Goal: Complete application form

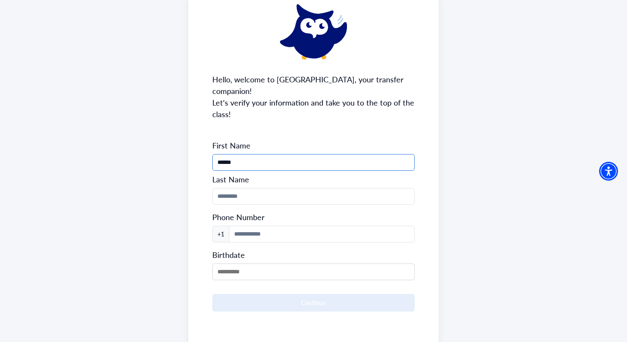
scroll to position [79, 0]
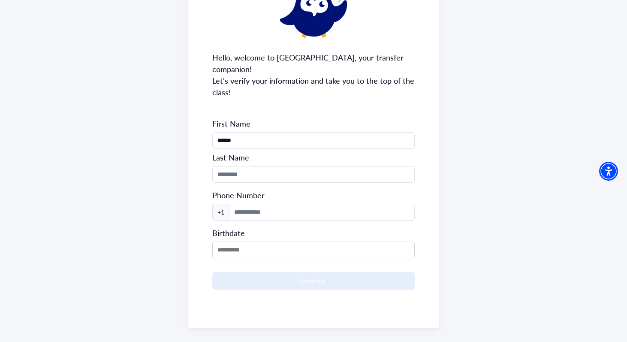
click at [297, 154] on form "First Name ****** Last Name Phone Number +1 Birthdate Continue" at bounding box center [313, 203] width 203 height 171
click at [297, 166] on input "Phone Number" at bounding box center [313, 174] width 203 height 17
type input "******"
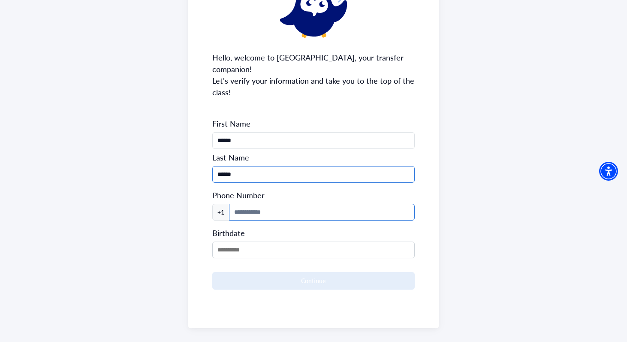
type input "**********"
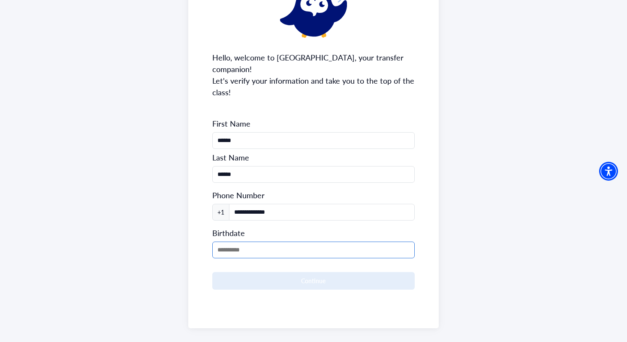
click at [292, 241] on input "MM/DD/YYYY" at bounding box center [313, 249] width 203 height 17
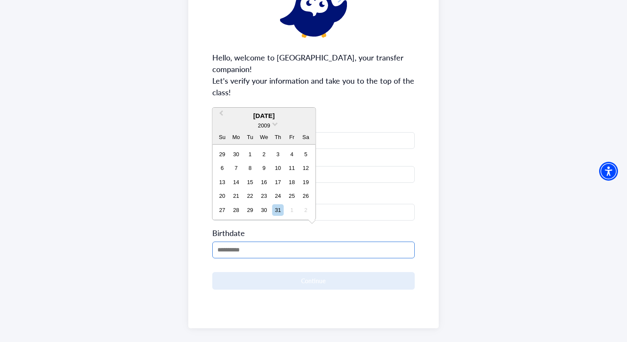
click at [290, 241] on input "MM/DD/YYYY" at bounding box center [313, 249] width 203 height 17
click at [273, 125] on div "2009" at bounding box center [264, 125] width 103 height 9
click at [267, 112] on div "[DATE]" at bounding box center [264, 116] width 103 height 10
click at [220, 111] on button "Previous Month" at bounding box center [221, 115] width 14 height 14
click at [219, 114] on button "Previous Month" at bounding box center [221, 115] width 14 height 14
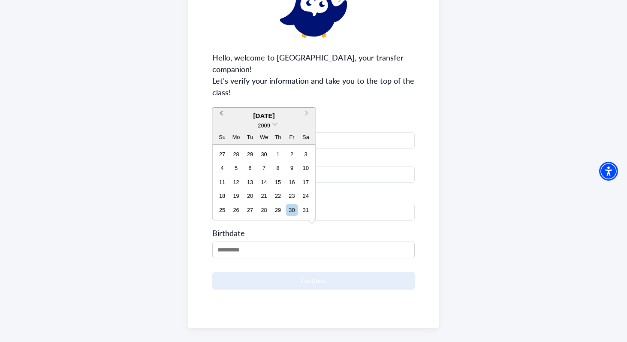
click at [219, 114] on button "Previous Month" at bounding box center [221, 115] width 14 height 14
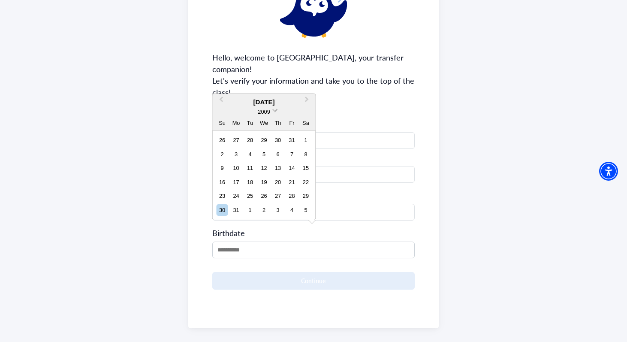
click at [275, 111] on span at bounding box center [275, 110] width 6 height 6
click at [270, 129] on div "2007" at bounding box center [264, 128] width 51 height 9
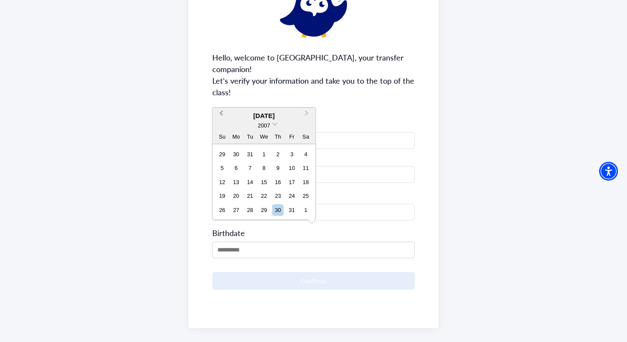
click at [221, 114] on span "Previous Month" at bounding box center [221, 114] width 0 height 13
click at [253, 197] on div "19" at bounding box center [250, 196] width 12 height 12
type input "**********"
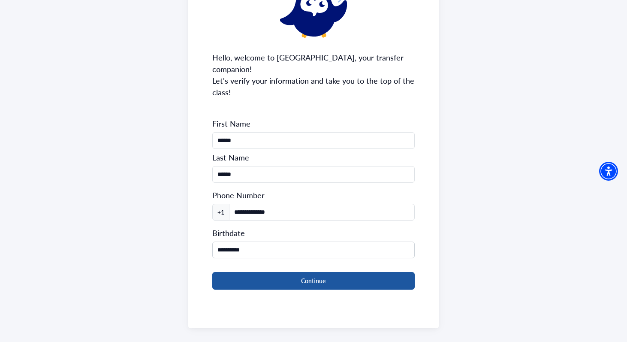
click at [280, 272] on button "Continue" at bounding box center [313, 281] width 203 height 18
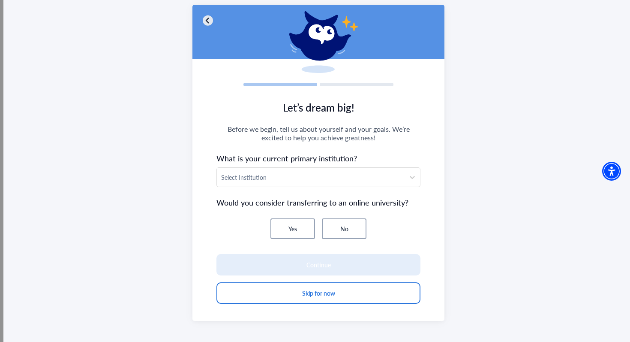
scroll to position [54, 0]
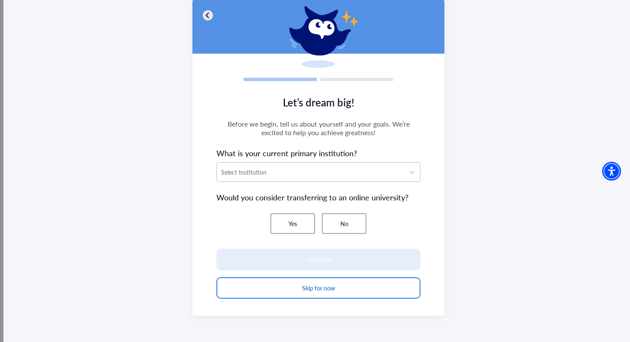
click at [319, 181] on div "Select Institution" at bounding box center [311, 172] width 188 height 19
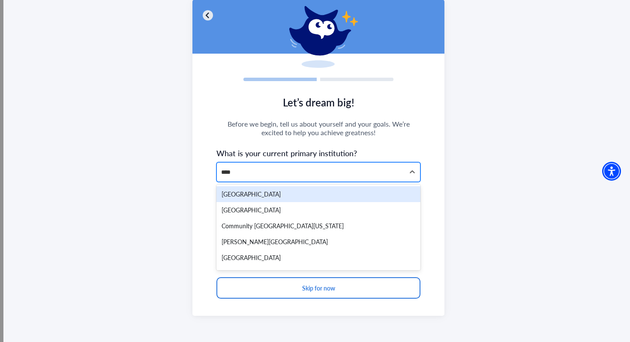
type input "*****"
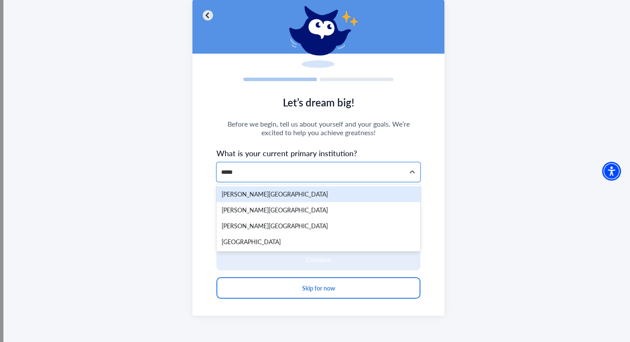
drag, startPoint x: 322, startPoint y: 224, endPoint x: 352, endPoint y: 129, distance: 99.1
click at [351, 129] on section "Let’s dream big! Before we begin, tell us about yourself and your goals. We’re …" at bounding box center [319, 202] width 252 height 228
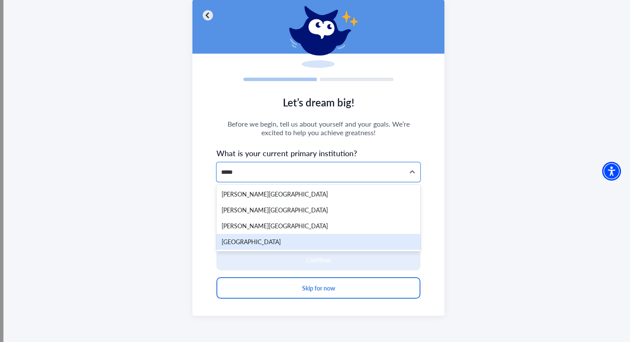
click at [302, 247] on div "[GEOGRAPHIC_DATA]" at bounding box center [319, 242] width 204 height 16
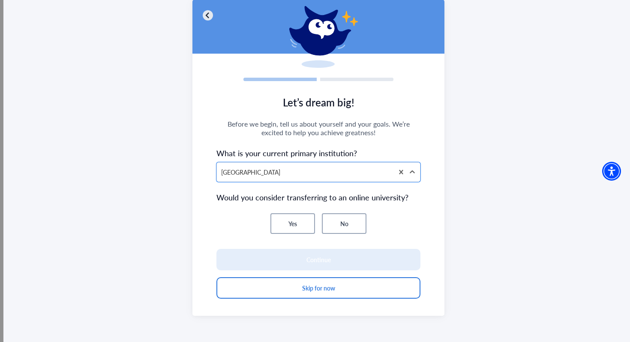
click at [343, 226] on button "No" at bounding box center [344, 223] width 45 height 21
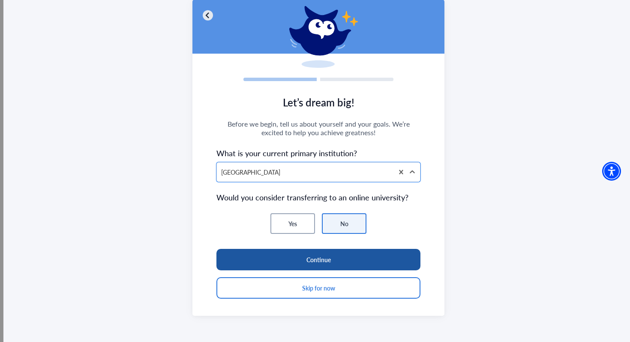
click at [348, 263] on button "Continue" at bounding box center [319, 259] width 204 height 21
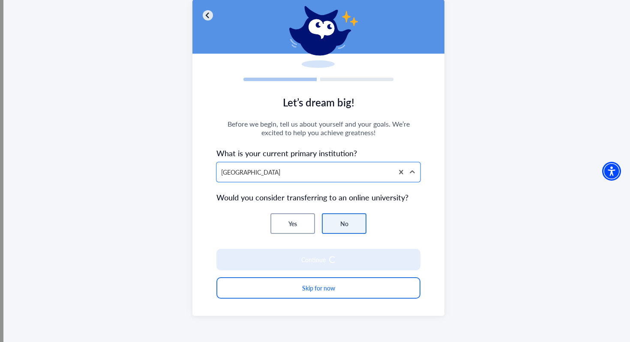
scroll to position [45, 0]
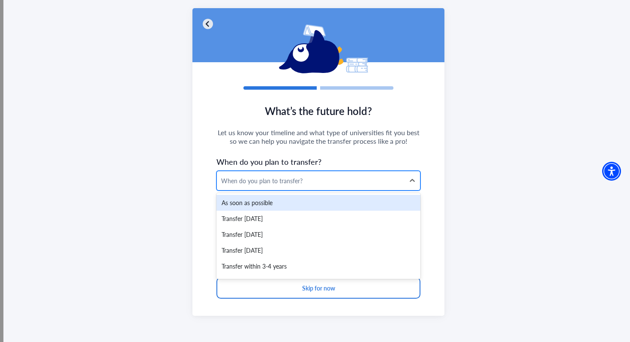
click at [341, 181] on div "When do you plan to transfer?" at bounding box center [310, 180] width 179 height 9
click at [337, 202] on div "As soon as possible" at bounding box center [319, 203] width 204 height 16
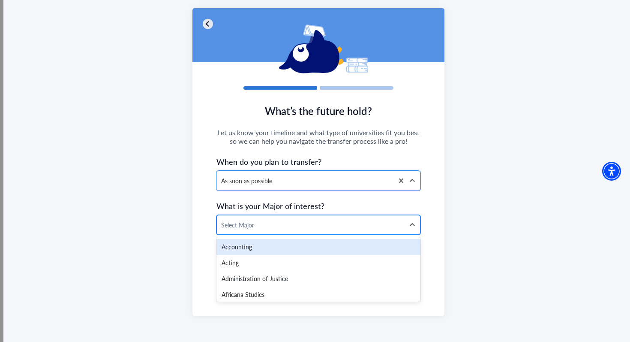
click at [339, 225] on div at bounding box center [310, 225] width 179 height 11
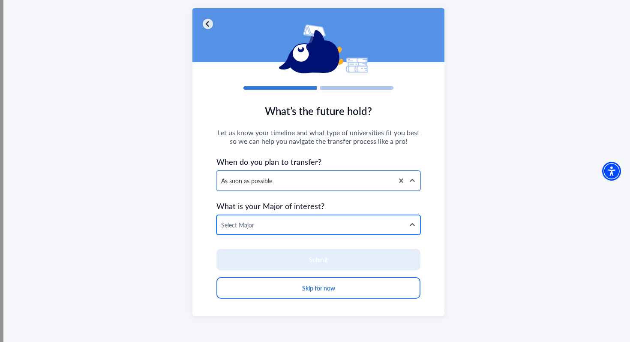
click at [339, 226] on div at bounding box center [310, 225] width 179 height 11
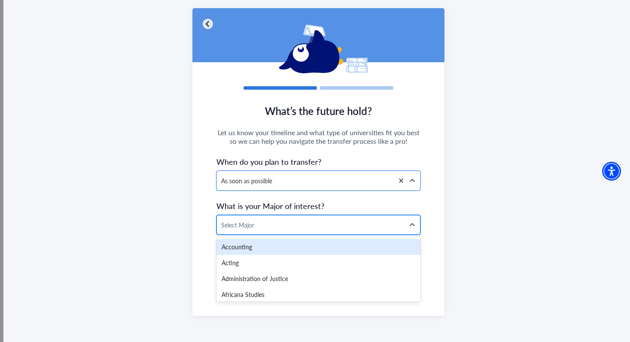
type input "*"
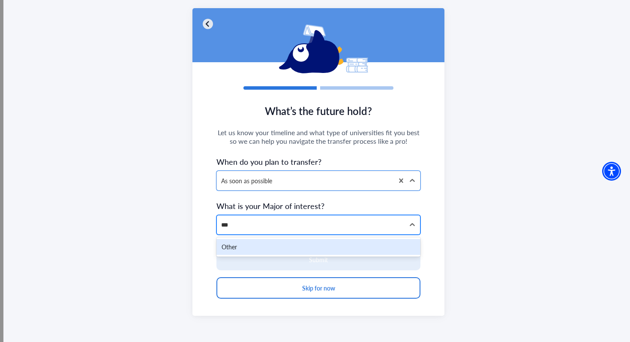
type input "**"
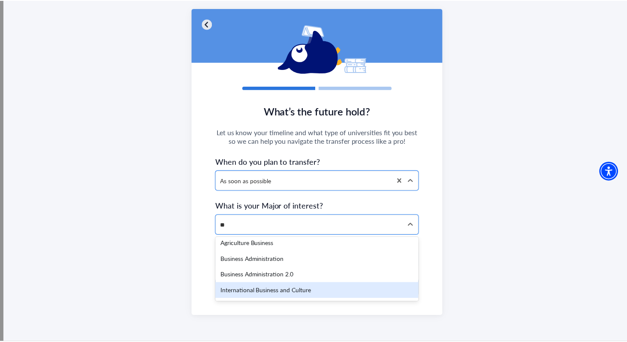
scroll to position [0, 0]
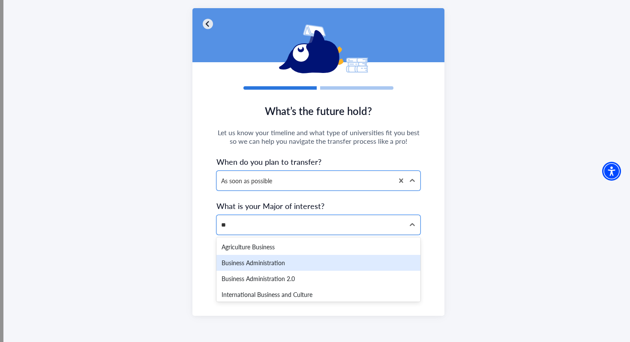
click at [325, 264] on div "Business Administration" at bounding box center [319, 263] width 204 height 16
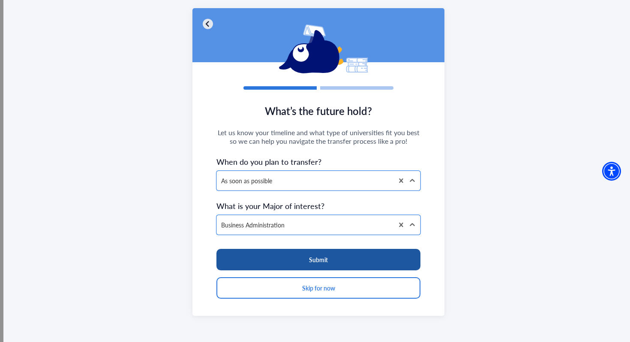
click at [327, 262] on button "Submit" at bounding box center [319, 259] width 204 height 21
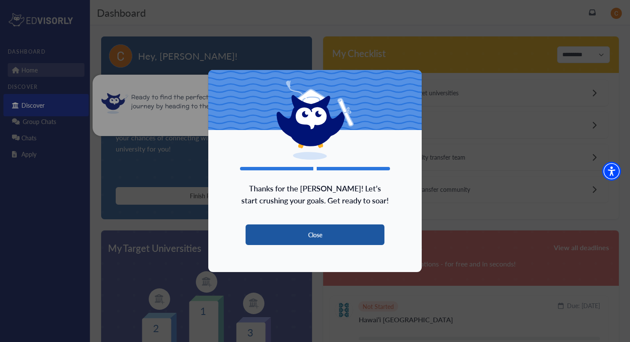
click at [332, 235] on button "Close" at bounding box center [315, 234] width 139 height 21
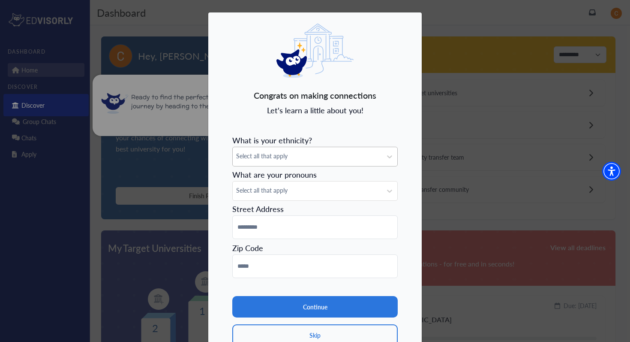
click at [338, 152] on span "Select all that apply" at bounding box center [307, 155] width 142 height 9
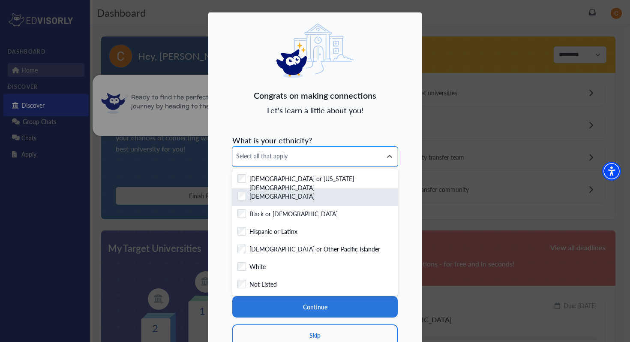
click at [345, 201] on div "Checkbox field Asian" at bounding box center [315, 197] width 155 height 11
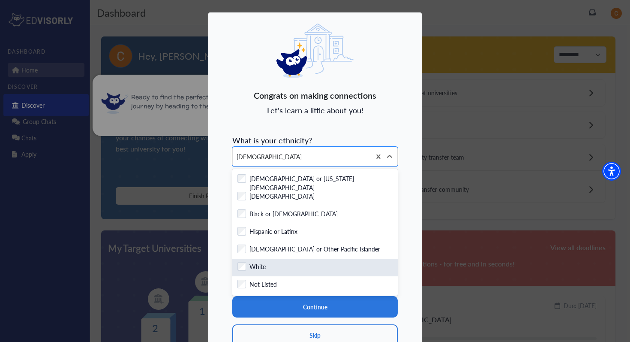
click at [341, 271] on div "Checkbox field White" at bounding box center [315, 267] width 155 height 11
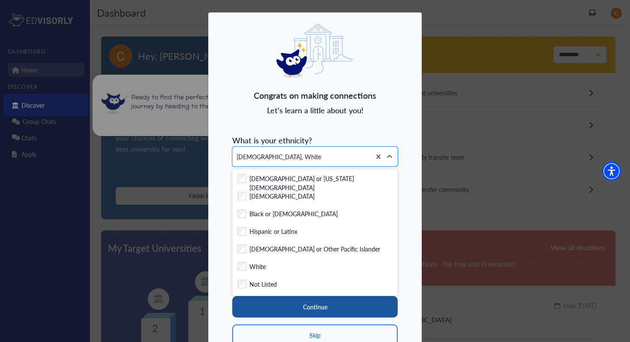
click at [352, 306] on button "Continue" at bounding box center [315, 306] width 166 height 21
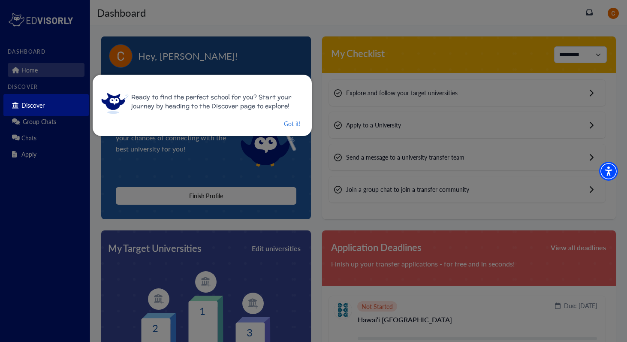
click at [298, 154] on div at bounding box center [313, 171] width 627 height 342
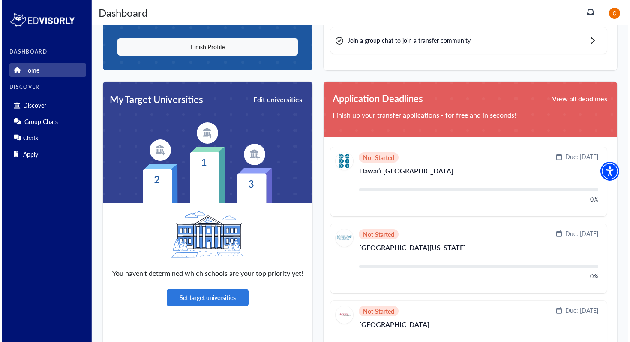
scroll to position [154, 0]
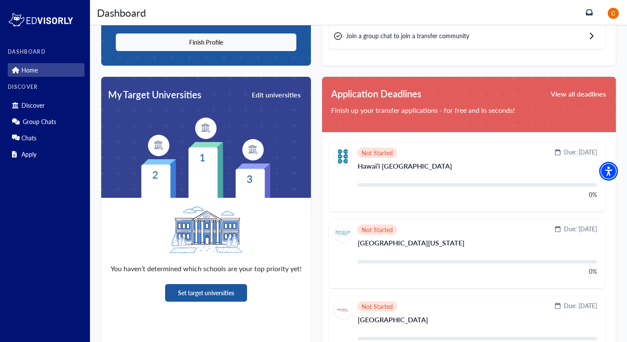
click at [202, 292] on button "Set target universities" at bounding box center [206, 293] width 82 height 18
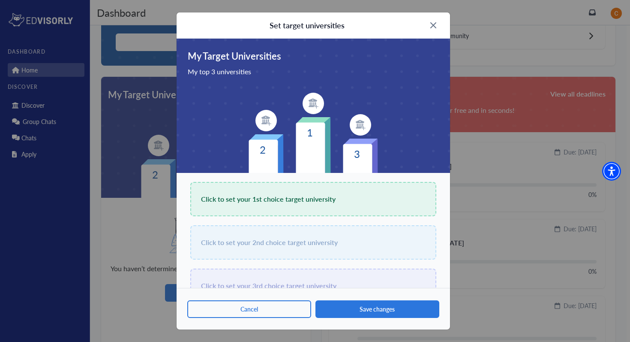
click at [291, 200] on span "Click to set your 1st choice target university" at bounding box center [268, 199] width 135 height 12
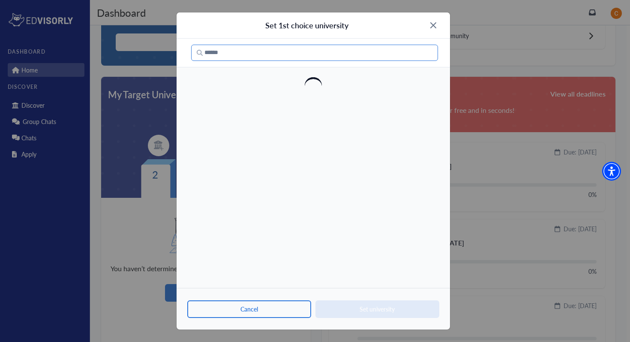
click at [332, 54] on input "Search" at bounding box center [314, 53] width 247 height 16
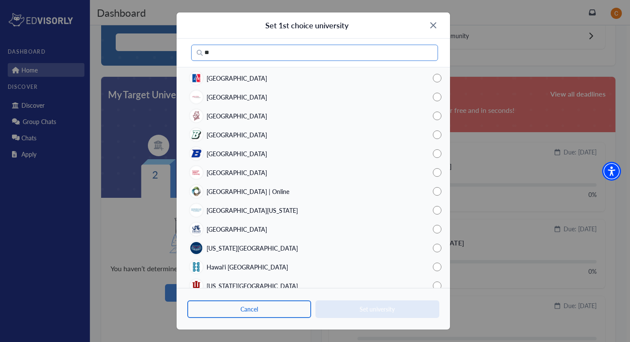
type input "*"
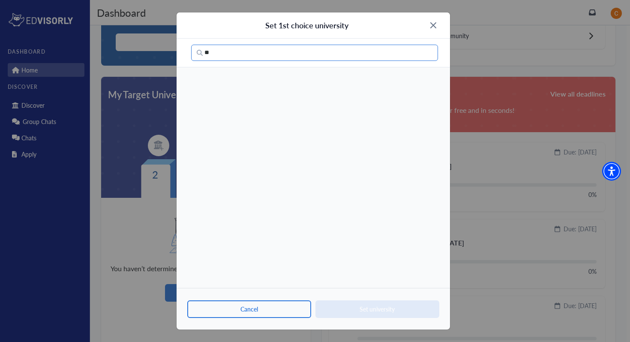
type input "*"
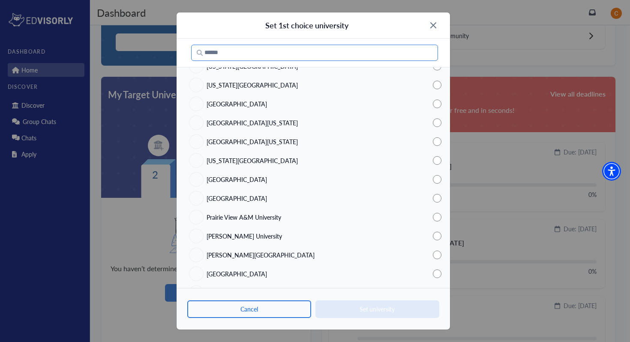
scroll to position [1699, 0]
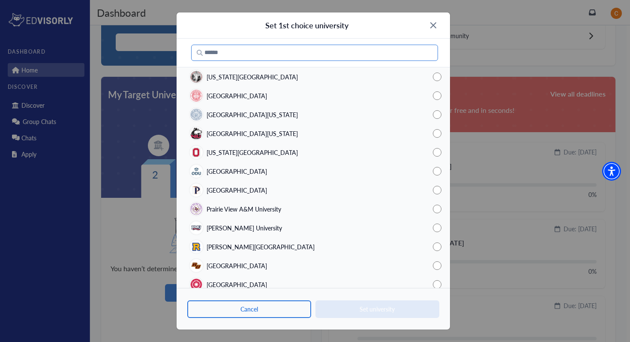
click at [258, 50] on input "Search" at bounding box center [314, 53] width 247 height 16
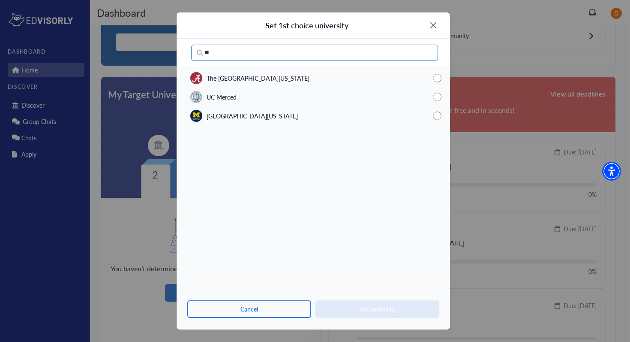
type input "*"
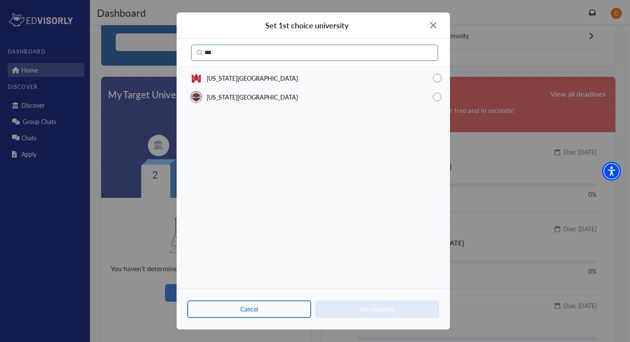
type input "***"
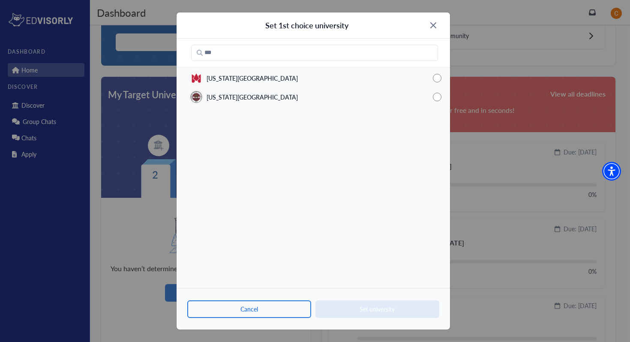
click at [280, 96] on div "[US_STATE][GEOGRAPHIC_DATA]" at bounding box center [314, 96] width 274 height 19
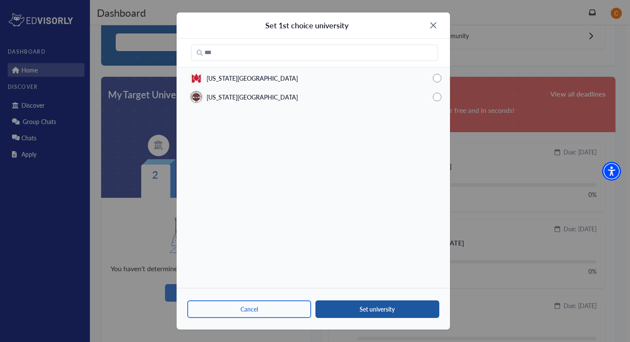
click at [371, 313] on button "Set university" at bounding box center [378, 309] width 124 height 18
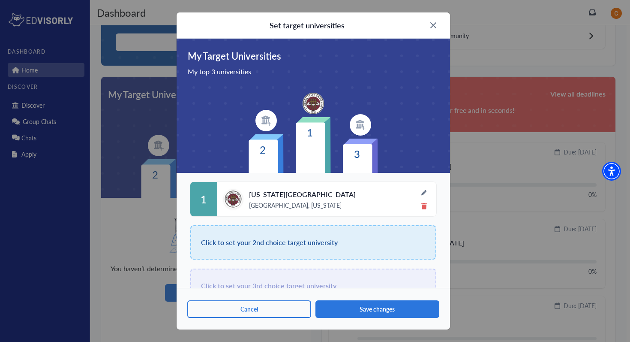
click at [357, 239] on div "Click to set your 2nd choice target university" at bounding box center [313, 242] width 246 height 34
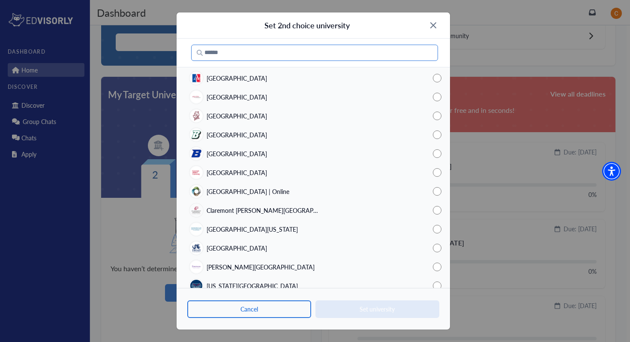
click at [373, 49] on input "Search" at bounding box center [314, 53] width 247 height 16
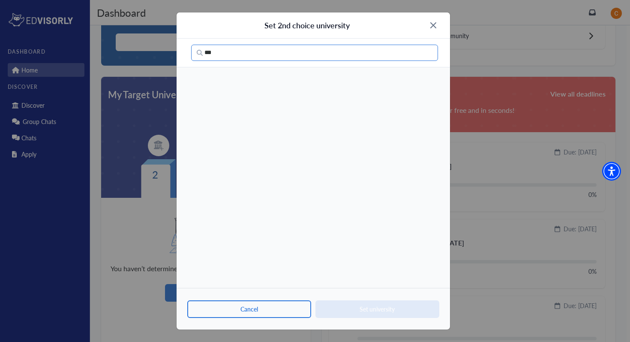
type input "***"
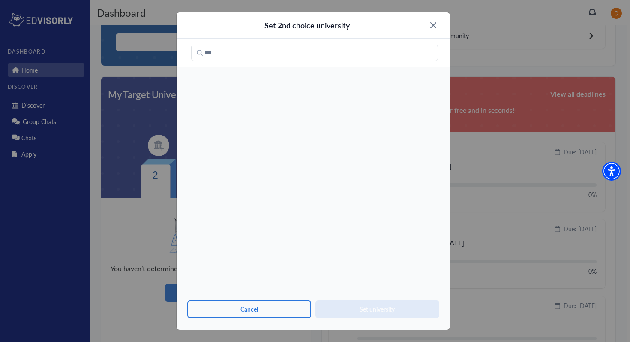
click at [430, 24] on img at bounding box center [433, 25] width 6 height 6
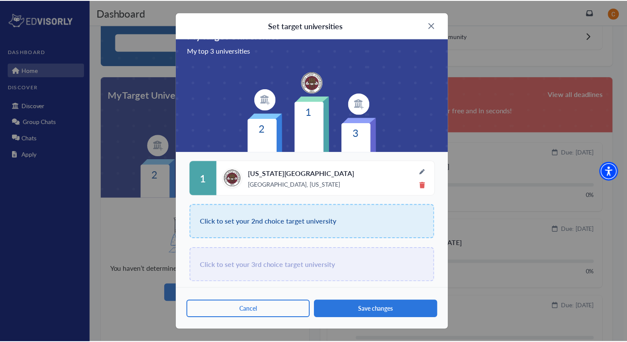
scroll to position [24, 0]
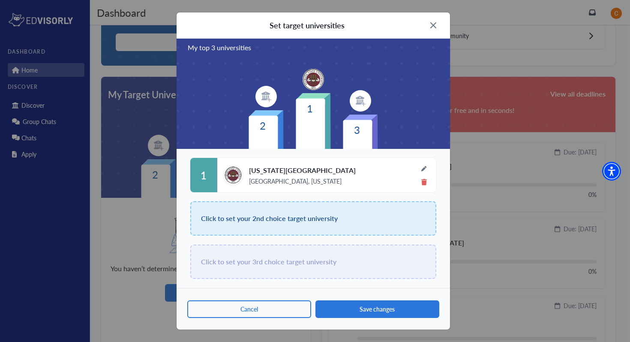
click at [438, 21] on div "Set target universities" at bounding box center [314, 25] width 274 height 26
click at [433, 26] on img at bounding box center [433, 25] width 6 height 6
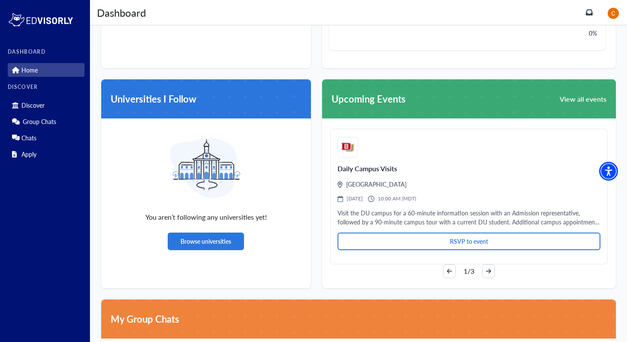
scroll to position [470, 0]
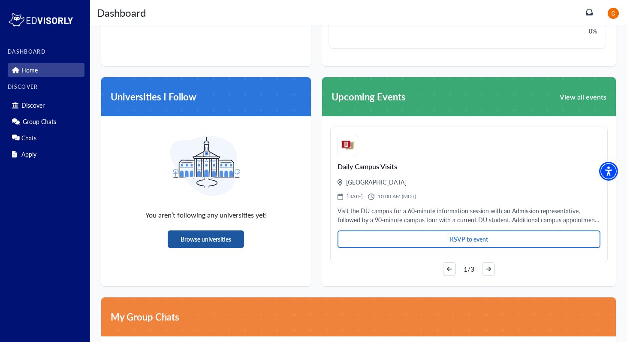
click at [239, 245] on button "Browse universities" at bounding box center [206, 239] width 76 height 18
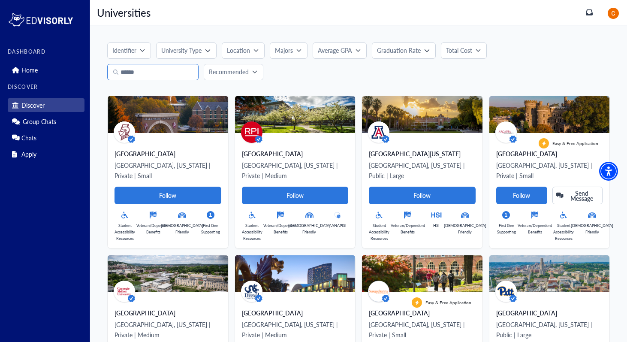
click at [187, 66] on input "Search" at bounding box center [152, 72] width 91 height 16
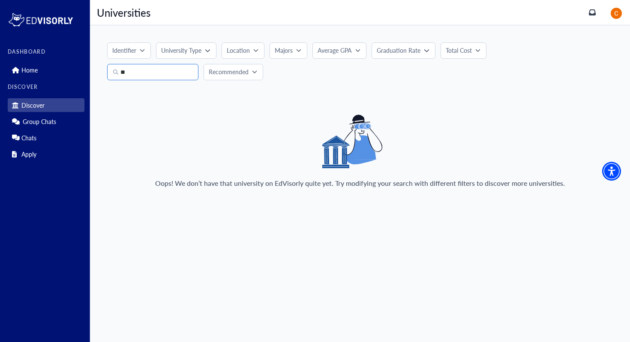
type input "*"
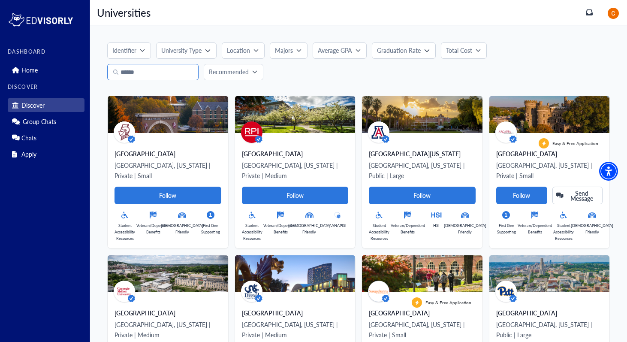
click at [178, 71] on input "Search" at bounding box center [152, 72] width 91 height 16
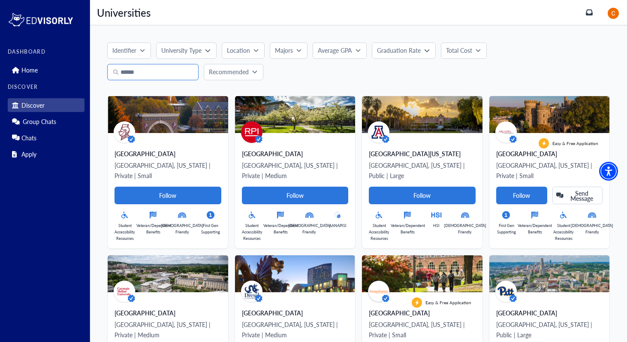
click at [178, 71] on input "Search" at bounding box center [152, 72] width 91 height 16
click at [60, 72] on link "Home" at bounding box center [46, 70] width 77 height 14
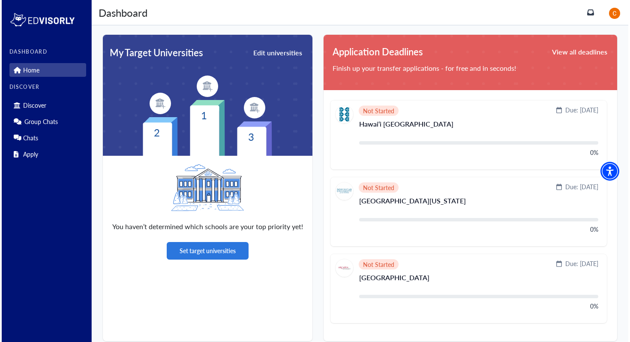
scroll to position [219, 0]
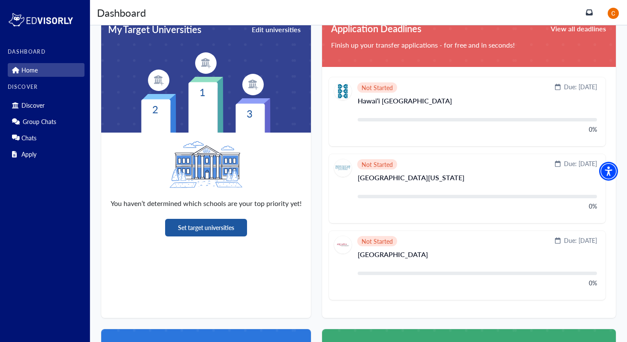
click at [241, 227] on button "Set target universities" at bounding box center [206, 228] width 82 height 18
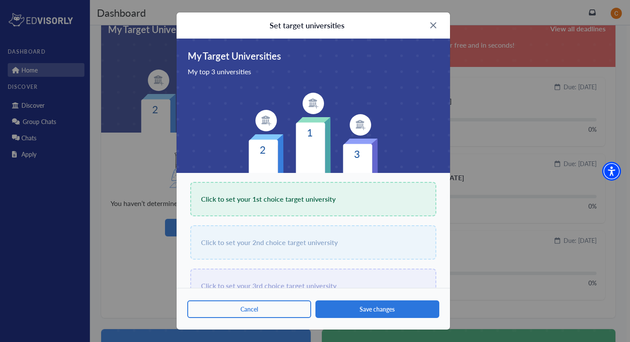
click at [324, 195] on span "Click to set your 1st choice target university" at bounding box center [268, 199] width 135 height 12
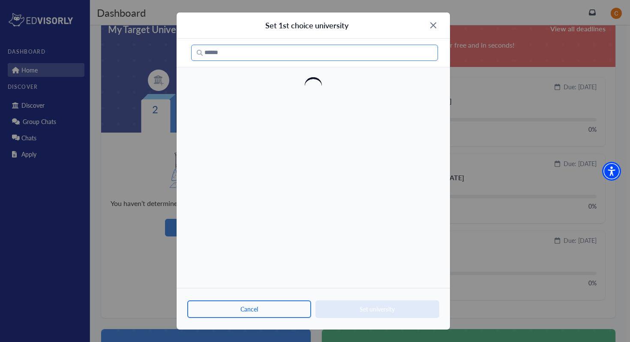
click at [338, 52] on input "Search" at bounding box center [314, 53] width 247 height 16
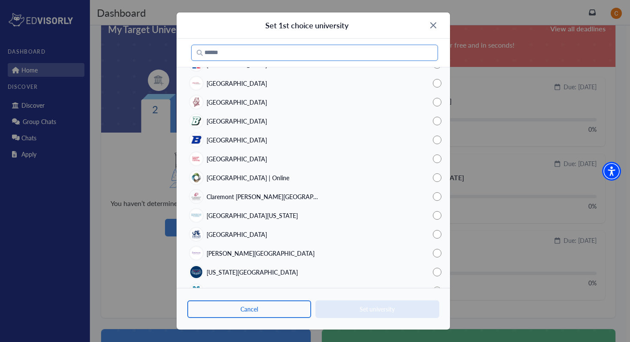
scroll to position [13, 0]
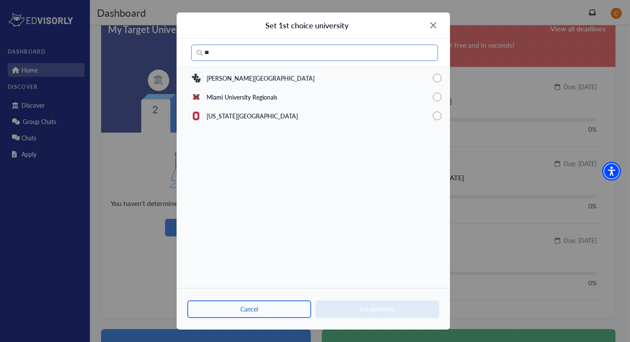
type input "*"
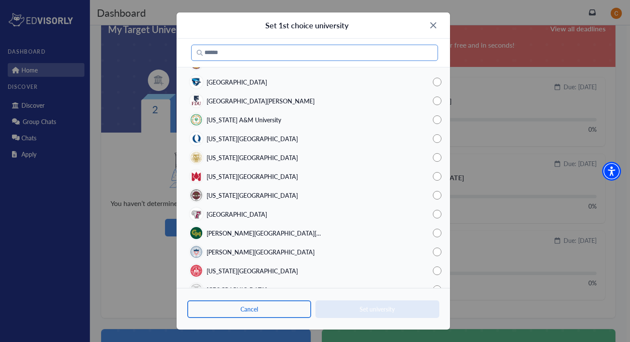
scroll to position [1337, 0]
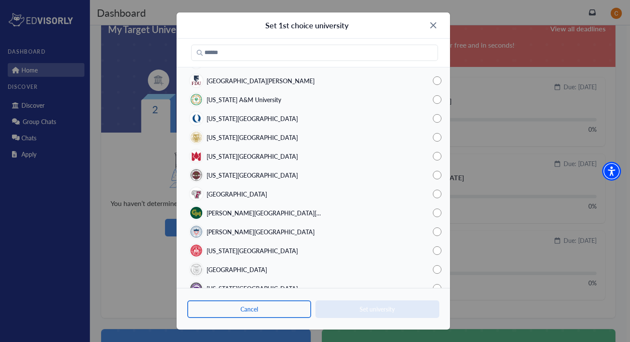
click at [252, 179] on span "[US_STATE][GEOGRAPHIC_DATA]" at bounding box center [252, 175] width 91 height 9
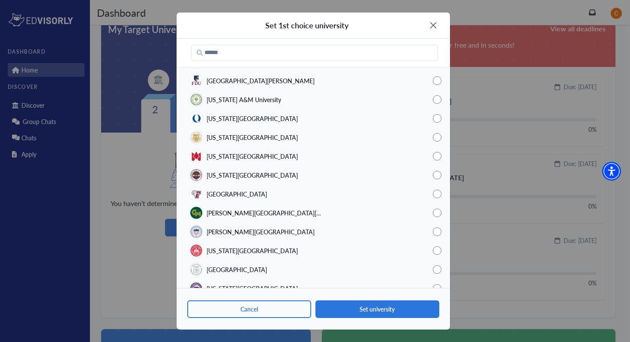
click at [250, 167] on div "[US_STATE][GEOGRAPHIC_DATA]" at bounding box center [314, 175] width 274 height 19
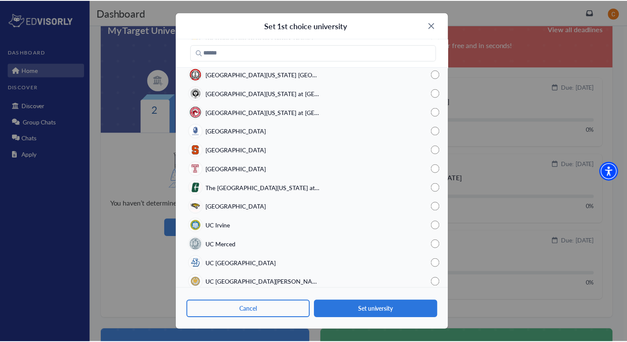
scroll to position [2011, 0]
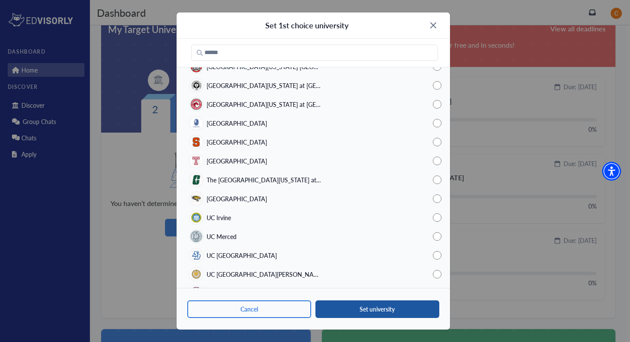
click at [363, 306] on button "Set university" at bounding box center [378, 309] width 124 height 18
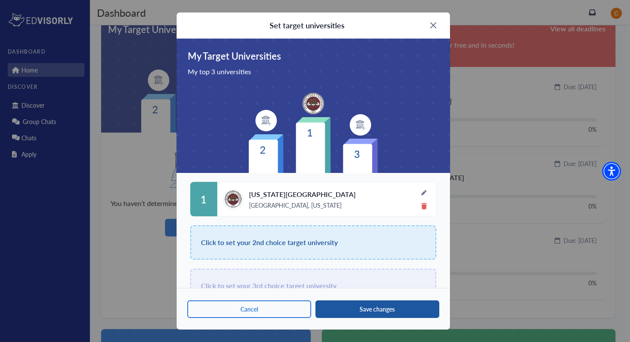
click at [375, 316] on button "Save changes" at bounding box center [378, 309] width 124 height 18
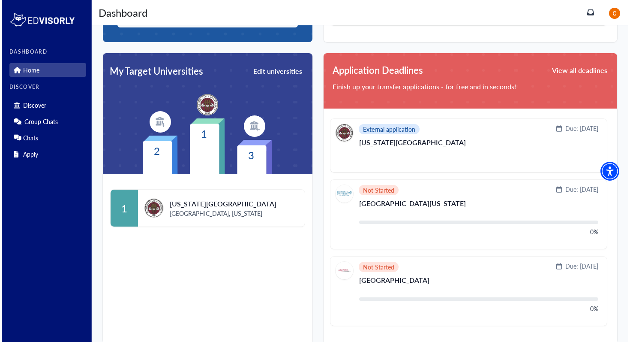
scroll to position [69, 0]
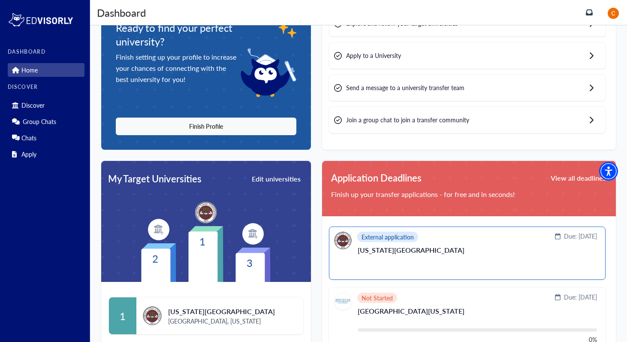
click at [401, 234] on span "External application" at bounding box center [387, 236] width 52 height 5
